Goal: Task Accomplishment & Management: Use online tool/utility

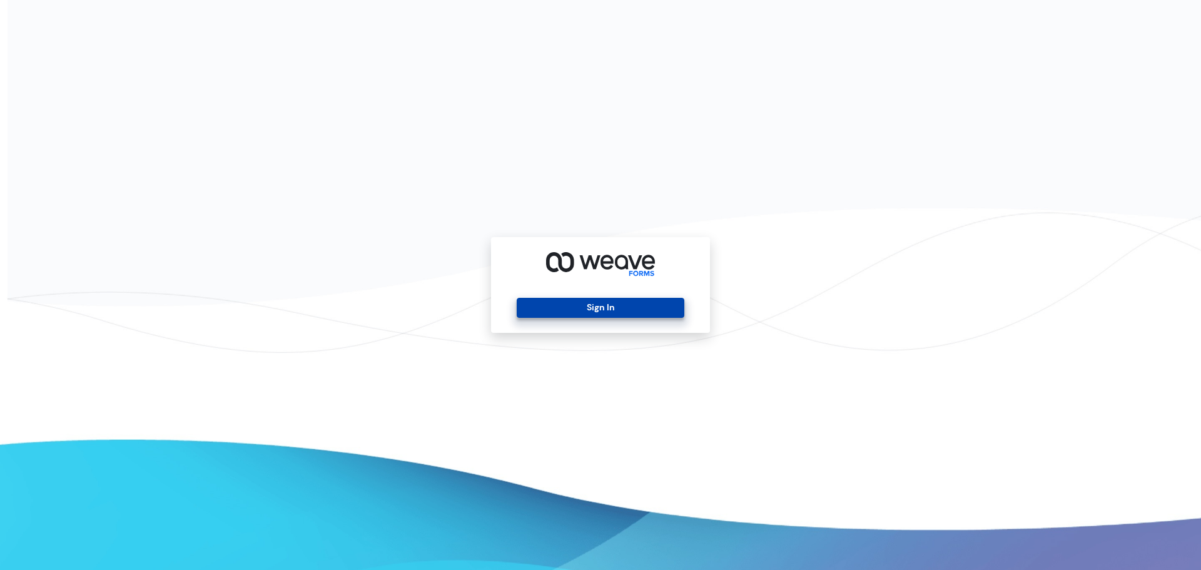
click at [617, 306] on button "Sign In" at bounding box center [600, 308] width 167 height 20
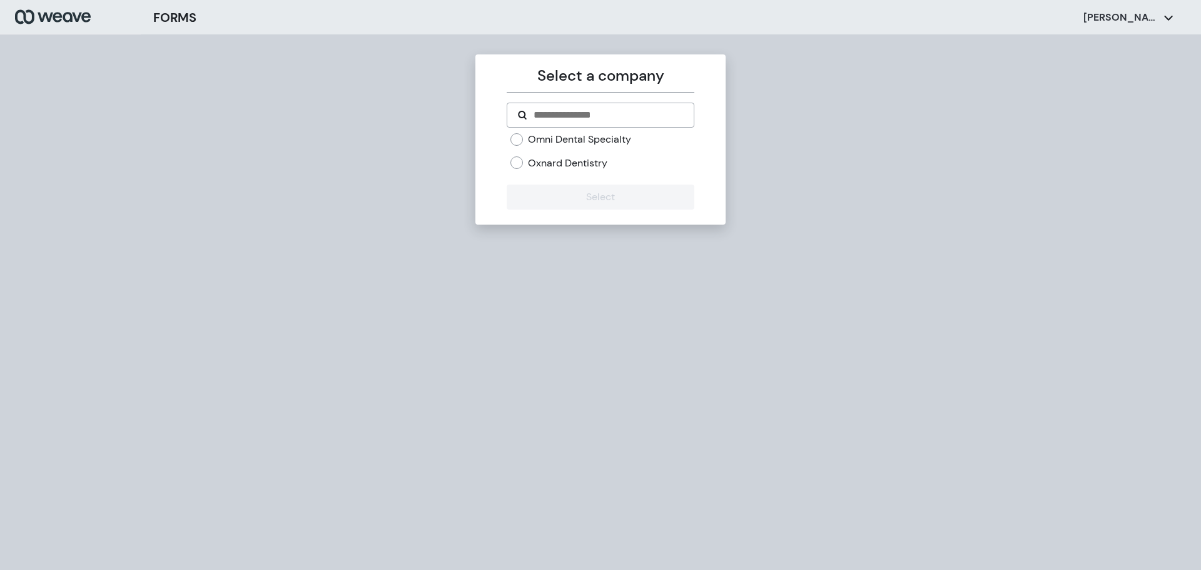
click at [567, 165] on label "Oxnard Dentistry" at bounding box center [567, 163] width 79 height 14
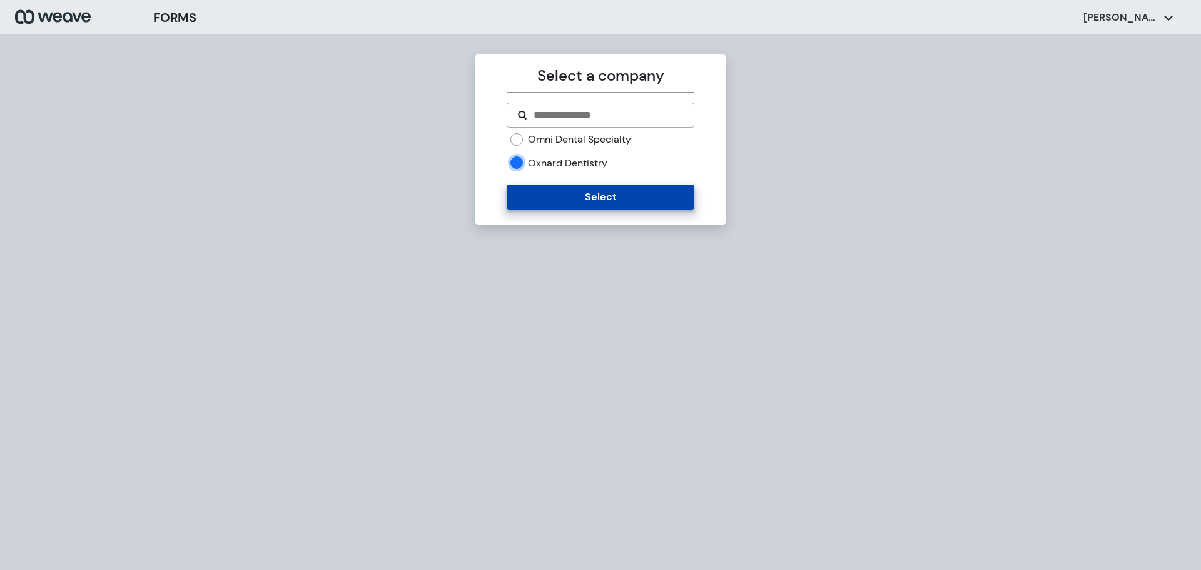
click at [579, 196] on button "Select" at bounding box center [600, 197] width 187 height 25
